Goal: Information Seeking & Learning: Learn about a topic

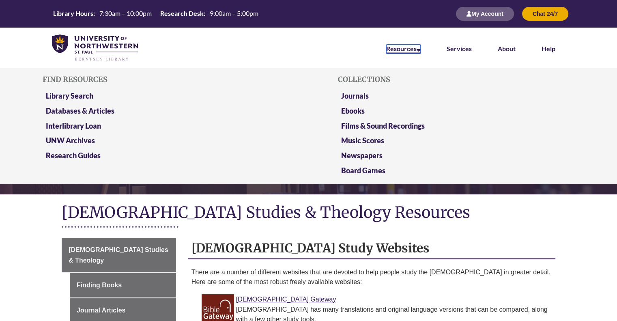
click at [419, 50] on icon at bounding box center [418, 48] width 4 height 6
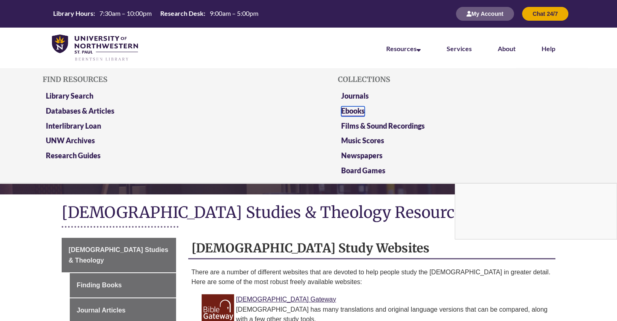
click at [358, 109] on link "Ebooks" at bounding box center [353, 111] width 24 height 10
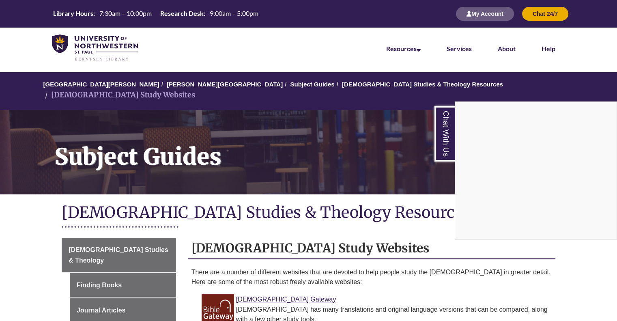
click at [260, 289] on div "Chat With Us" at bounding box center [308, 160] width 617 height 321
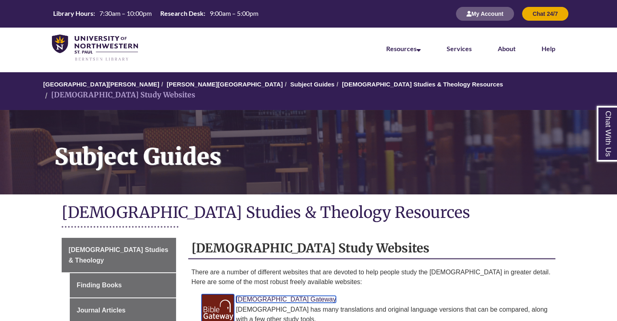
click at [250, 296] on link "[DEMOGRAPHIC_DATA] Gateway" at bounding box center [286, 299] width 100 height 7
